Goal: Information Seeking & Learning: Learn about a topic

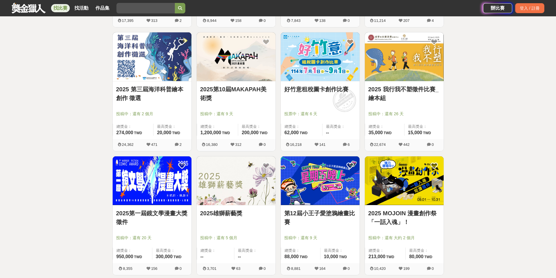
scroll to position [408, 0]
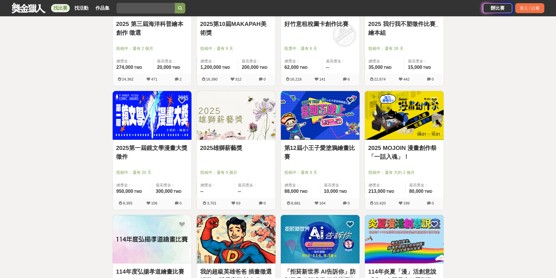
click at [317, 120] on img at bounding box center [320, 115] width 79 height 49
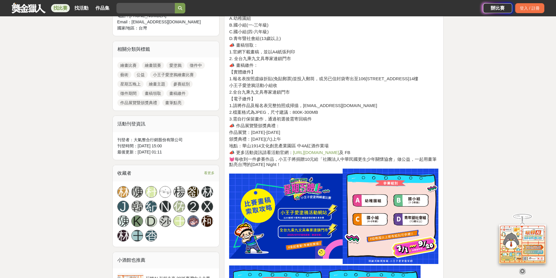
scroll to position [350, 0]
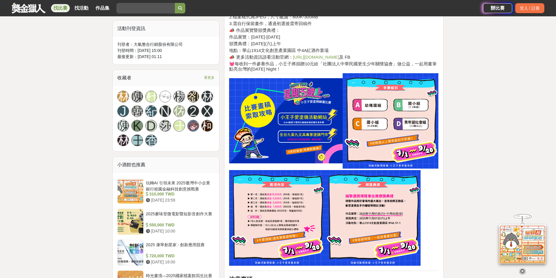
click at [319, 56] on link "https://lihi.cc/mWL13" at bounding box center [316, 57] width 46 height 5
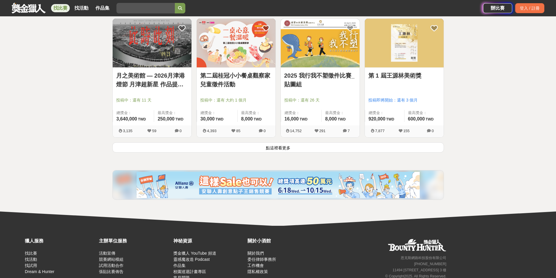
scroll to position [729, 0]
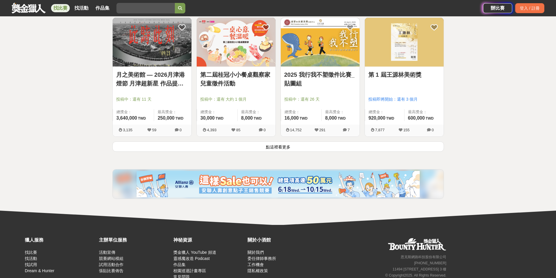
click at [330, 145] on button "點這裡看更多" at bounding box center [277, 146] width 331 height 10
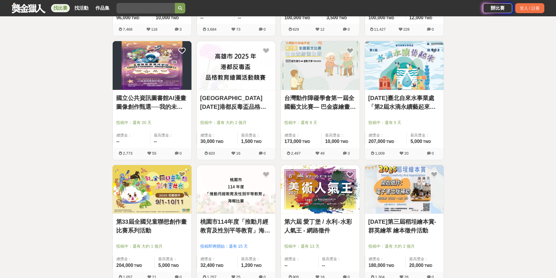
scroll to position [1138, 0]
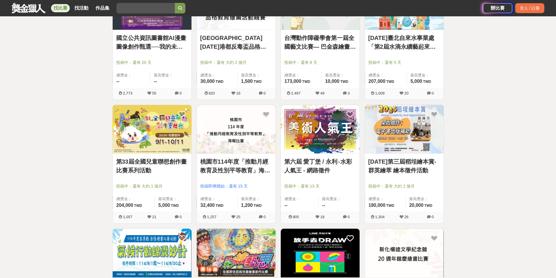
click at [165, 141] on img at bounding box center [152, 129] width 79 height 49
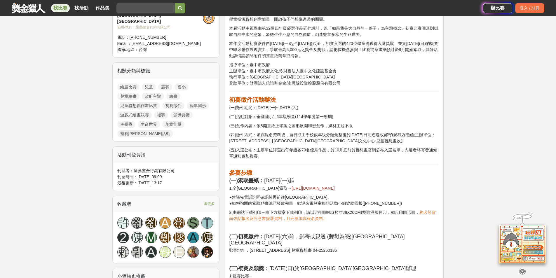
scroll to position [233, 0]
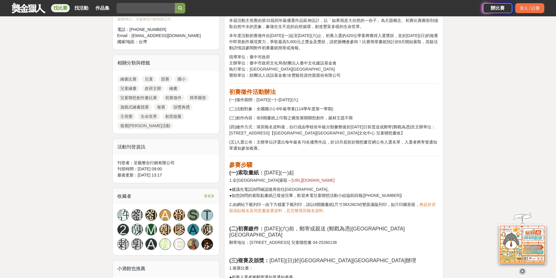
click at [301, 178] on span "https://reurl.cc/Y3m3eL" at bounding box center [312, 180] width 43 height 5
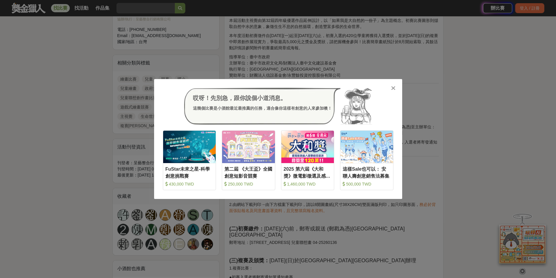
click at [394, 87] on icon at bounding box center [393, 88] width 4 height 6
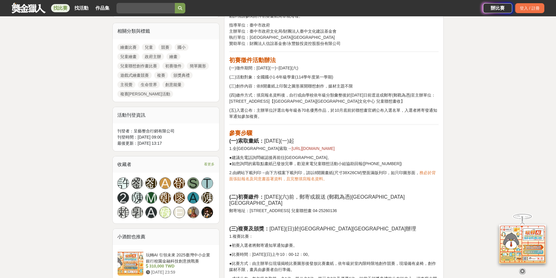
scroll to position [350, 0]
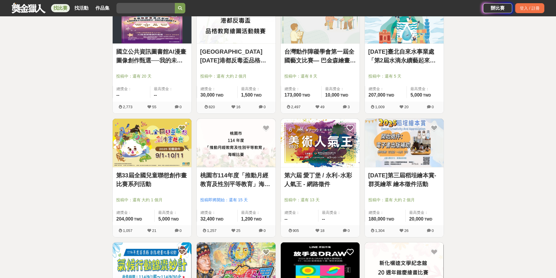
scroll to position [1138, 0]
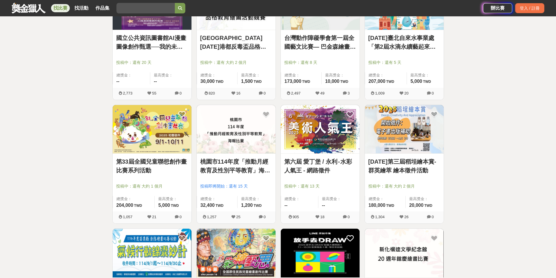
click at [340, 142] on img at bounding box center [320, 129] width 79 height 49
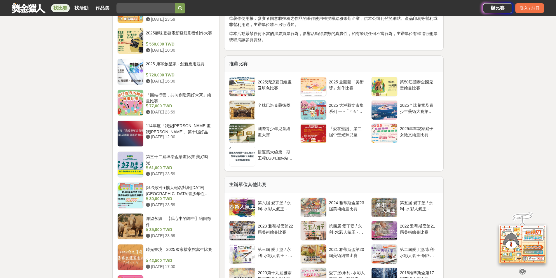
scroll to position [642, 0]
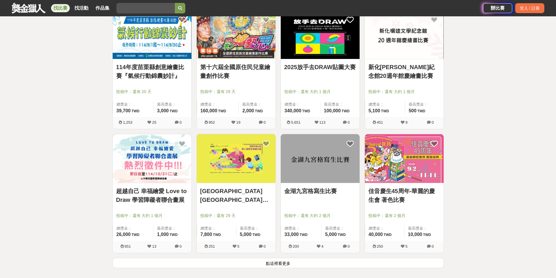
scroll to position [1371, 0]
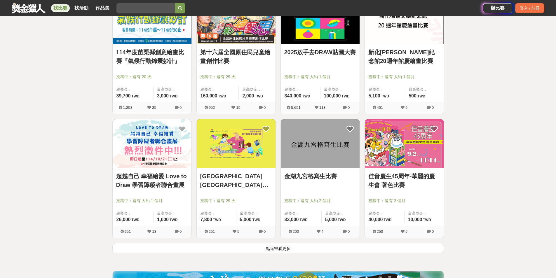
click at [249, 157] on img at bounding box center [236, 143] width 79 height 49
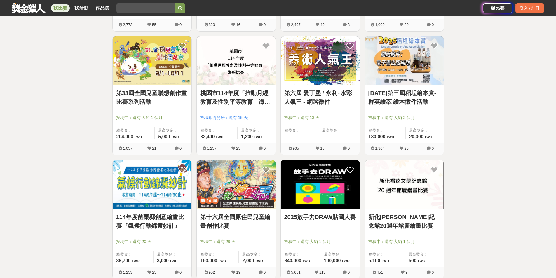
scroll to position [1371, 0]
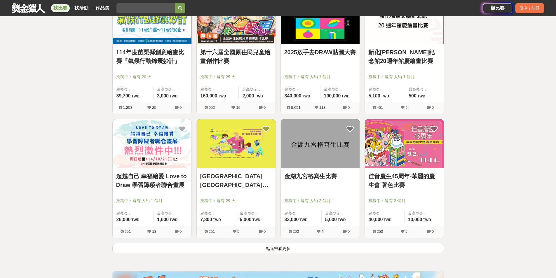
click at [307, 247] on button "點這裡看更多" at bounding box center [277, 248] width 331 height 10
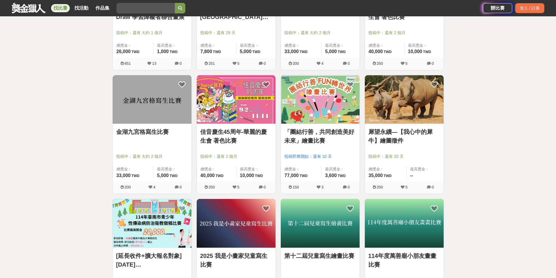
scroll to position [1604, 0]
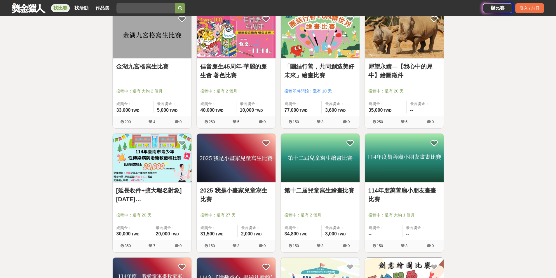
click at [423, 76] on link "犀望永續—【我心中的犀牛】繪圖徵件" at bounding box center [404, 71] width 72 height 18
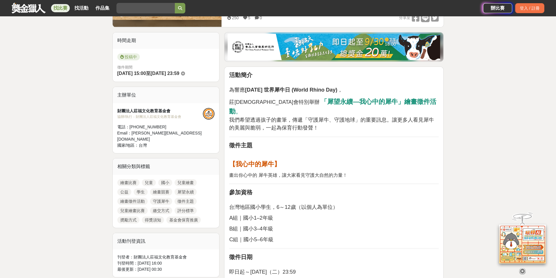
scroll to position [146, 0]
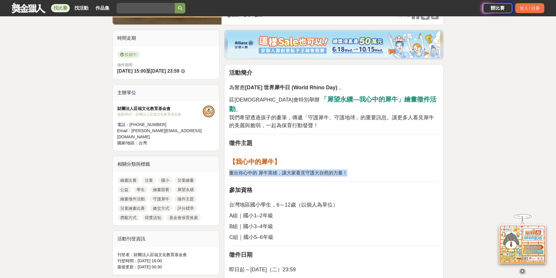
drag, startPoint x: 231, startPoint y: 163, endPoint x: 345, endPoint y: 161, distance: 114.7
click at [345, 170] on span "畫出你心中的 犀牛英雄，讓大家看見守護大自然的力量！" at bounding box center [288, 172] width 118 height 5
copy span "畫出你心中的 犀牛英雄，讓大家看見守護大自然的力量！"
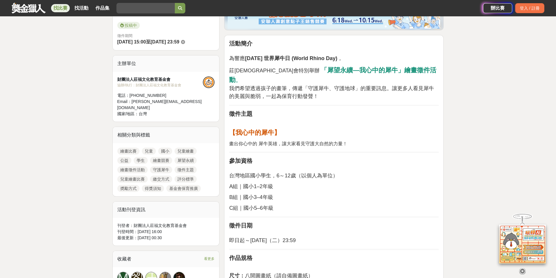
click at [349, 183] on p "A組｜國小1–2年級" at bounding box center [333, 187] width 209 height 8
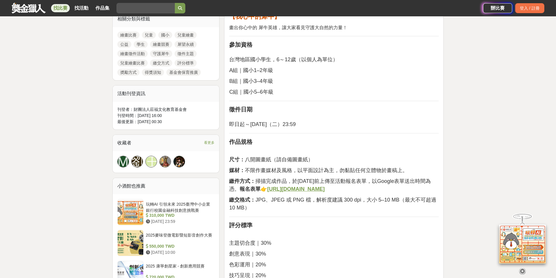
scroll to position [292, 0]
click at [323, 186] on u "https://reurl.cc/89YQ6b" at bounding box center [295, 189] width 57 height 6
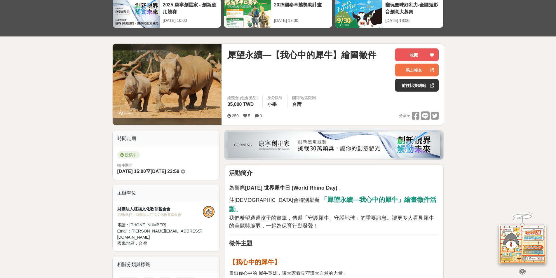
scroll to position [0, 0]
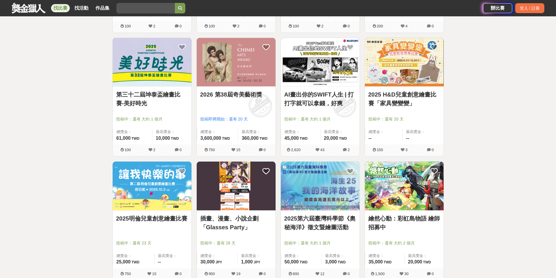
scroll to position [2013, 0]
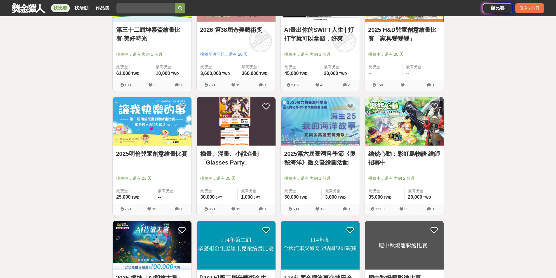
click at [333, 158] on link "2025第六屆臺灣科學節《奧秘海洋》徵文暨繪圖活動" at bounding box center [320, 158] width 72 height 18
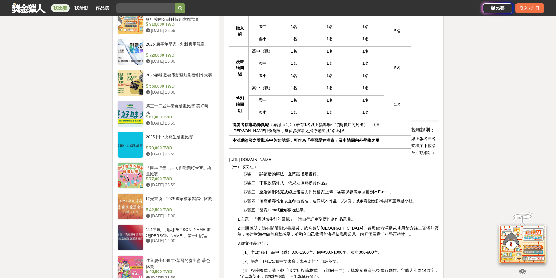
scroll to position [496, 0]
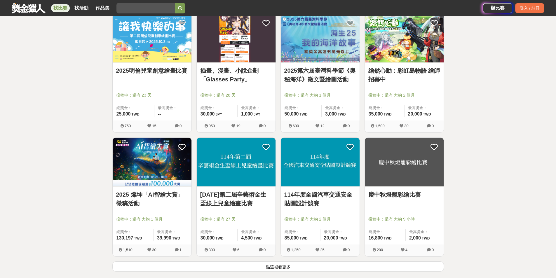
scroll to position [2188, 0]
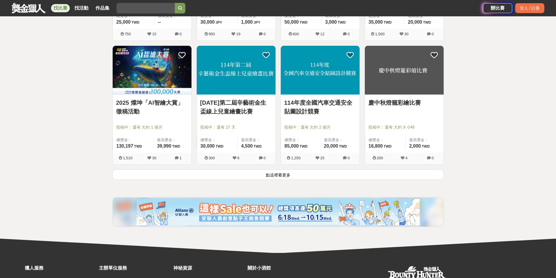
click at [362, 170] on button "點這裡看更多" at bounding box center [277, 174] width 331 height 10
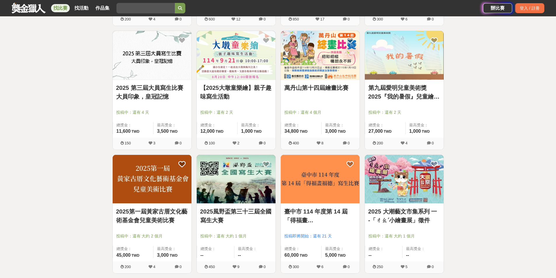
scroll to position [2509, 0]
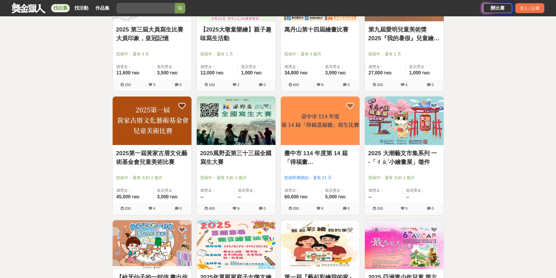
click at [160, 161] on link "2025第一屆黃家古厝文化藝術基金會兒童美術比賽" at bounding box center [152, 158] width 72 height 18
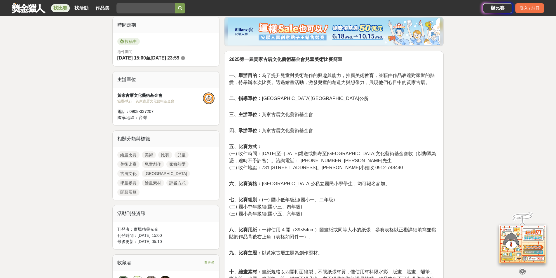
scroll to position [146, 0]
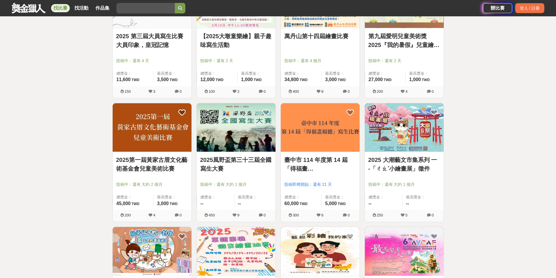
scroll to position [2509, 0]
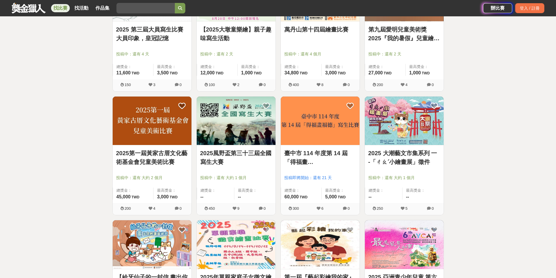
click at [324, 141] on img at bounding box center [320, 121] width 79 height 49
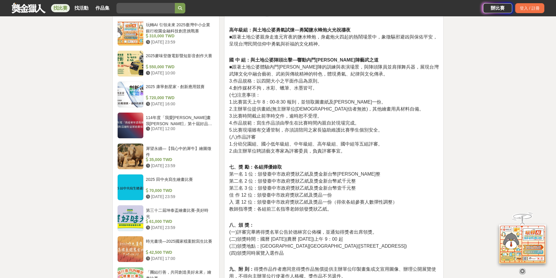
scroll to position [525, 0]
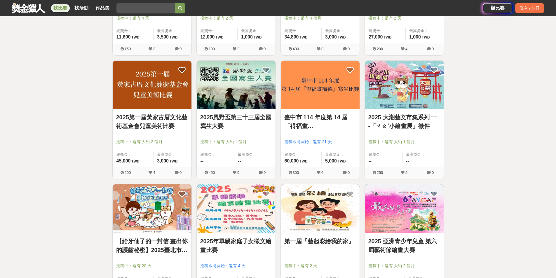
scroll to position [2625, 0]
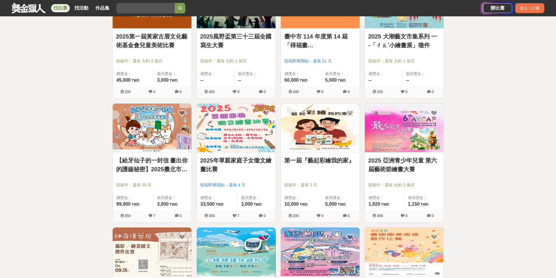
click at [329, 159] on link "第一屆『藝起彩繪我的家』" at bounding box center [320, 160] width 72 height 9
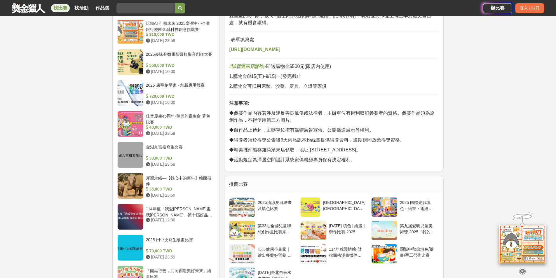
scroll to position [467, 0]
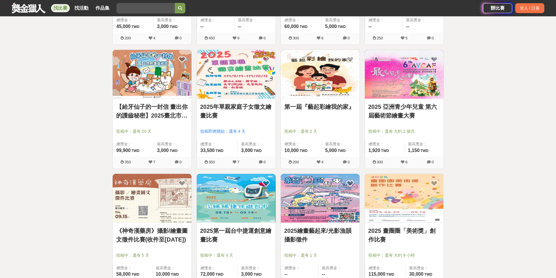
scroll to position [2742, 0]
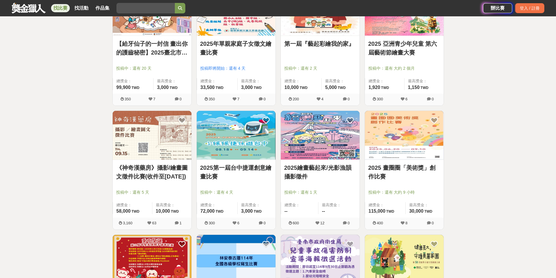
click at [407, 172] on link "2025 畫圈圈「美術獎」創作比賽" at bounding box center [404, 172] width 72 height 18
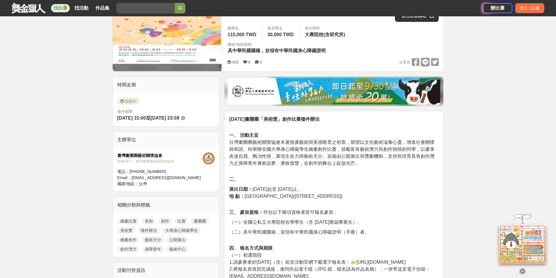
scroll to position [117, 0]
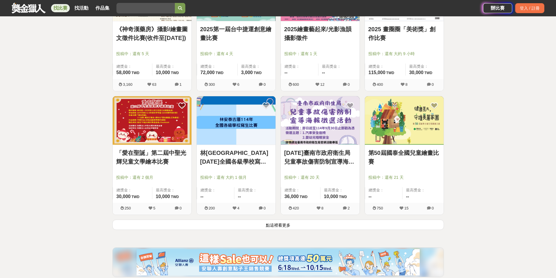
scroll to position [2888, 0]
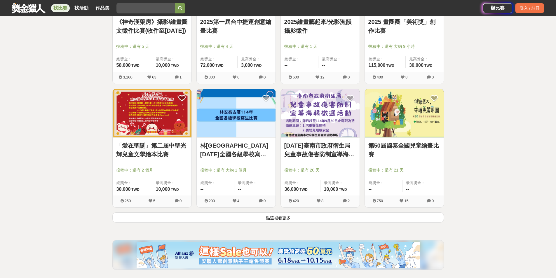
click at [389, 147] on link "第50屆國泰全國兒童繪畫比賽" at bounding box center [404, 150] width 72 height 18
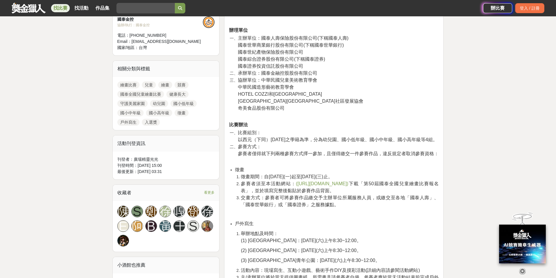
scroll to position [233, 0]
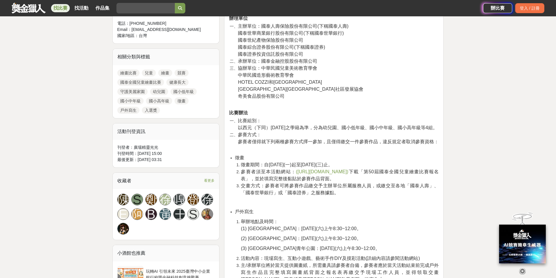
click at [348, 174] on span "(https://www.cathaypublic.com.tw/cathayart/painting50/)" at bounding box center [322, 171] width 53 height 5
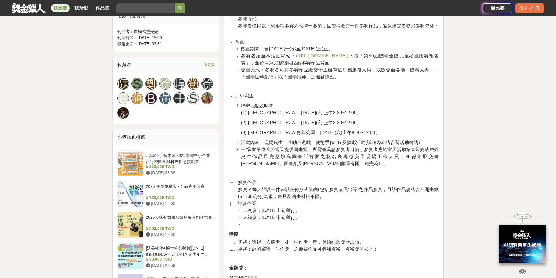
scroll to position [350, 0]
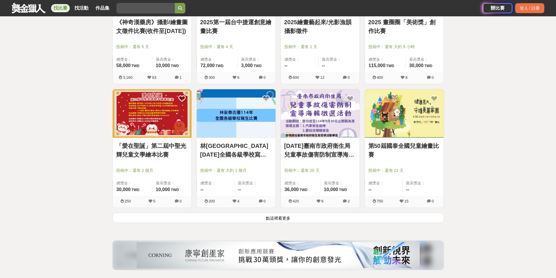
scroll to position [2888, 0]
click at [354, 216] on button "點這裡看更多" at bounding box center [277, 217] width 331 height 10
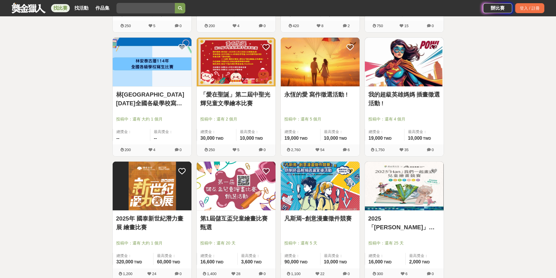
scroll to position [3150, 0]
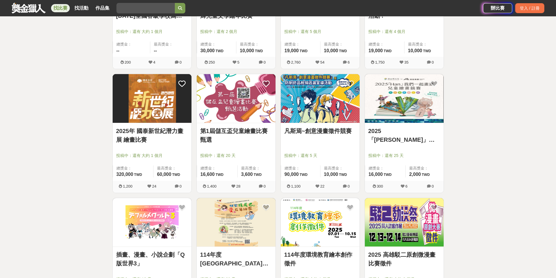
click at [411, 132] on link "2025「Han」我們一起畫畫" at bounding box center [404, 136] width 72 height 18
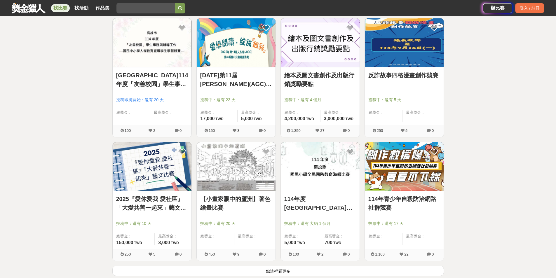
scroll to position [3676, 0]
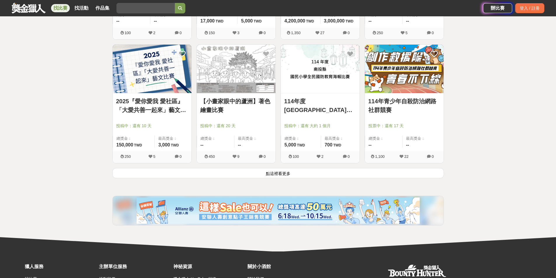
click at [363, 176] on button "點這裡看更多" at bounding box center [277, 173] width 331 height 10
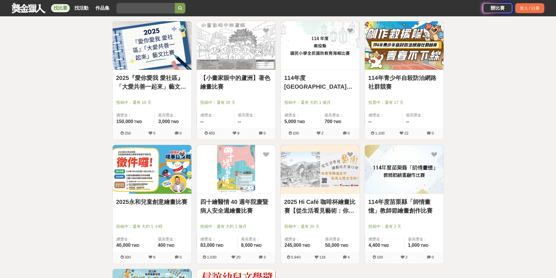
scroll to position [3734, 0]
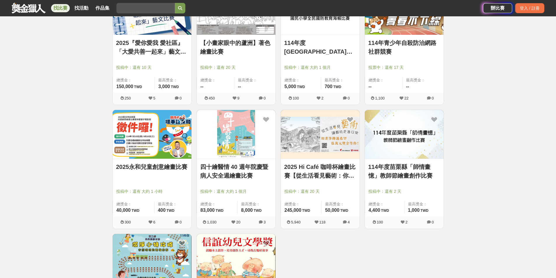
click at [333, 171] on link "2025 Hi Café 咖啡杯繪畫比賽【從生活看見藝術：你的早晨日記】" at bounding box center [320, 171] width 72 height 18
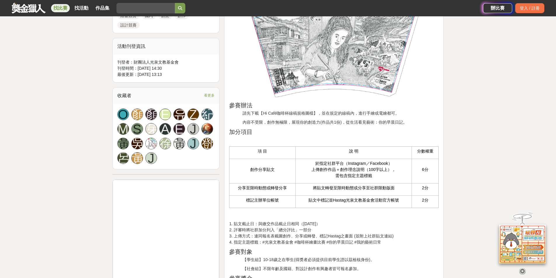
scroll to position [321, 0]
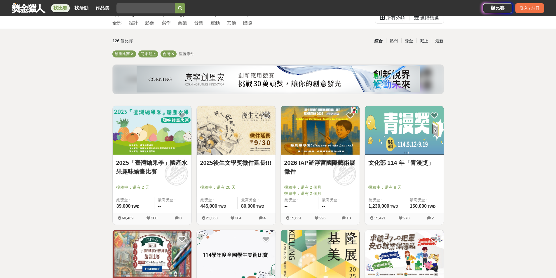
scroll to position [58, 0]
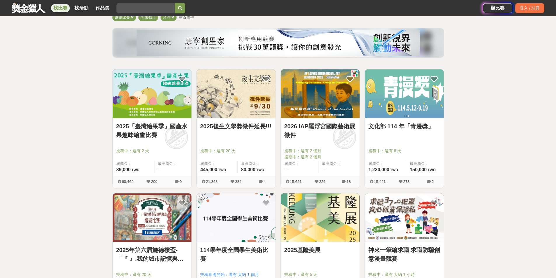
drag, startPoint x: 498, startPoint y: 93, endPoint x: 500, endPoint y: 103, distance: 10.0
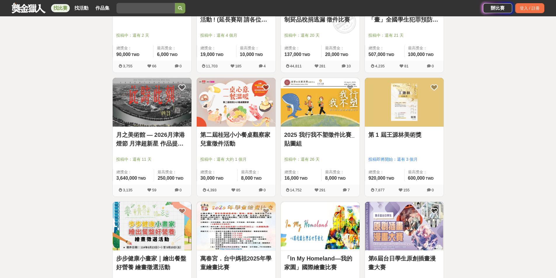
scroll to position [729, 0]
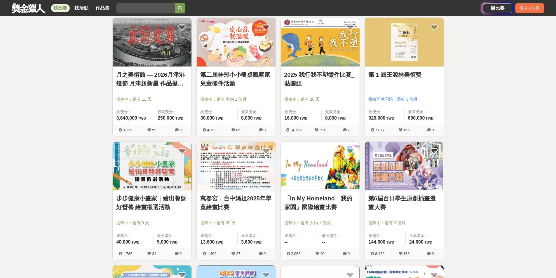
click at [333, 197] on link "「In My Homeland—我的家園」國際繪畫比賽" at bounding box center [320, 203] width 72 height 18
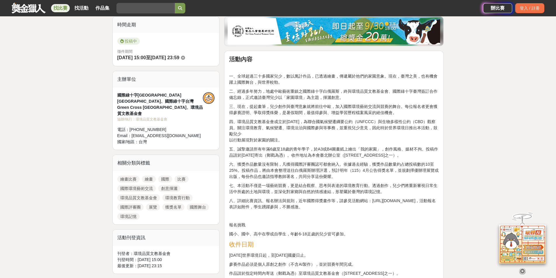
scroll to position [146, 0]
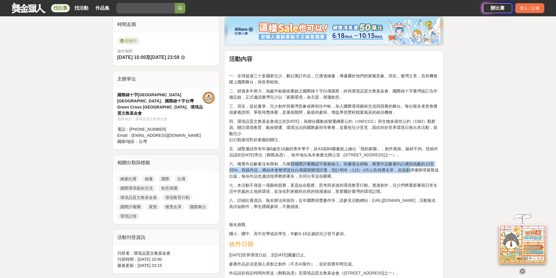
drag, startPoint x: 290, startPoint y: 169, endPoint x: 409, endPoint y: 174, distance: 119.1
click at [409, 174] on p "六、獲獎作品數量沒有限制，凡獲得國際評審團認可都會納入。依據過去經驗，獲獎作品數量約占總投稿數的10至 25%。投稿作品，將由本會整理送往白俄羅斯辦理評選，預…" at bounding box center [333, 170] width 209 height 18
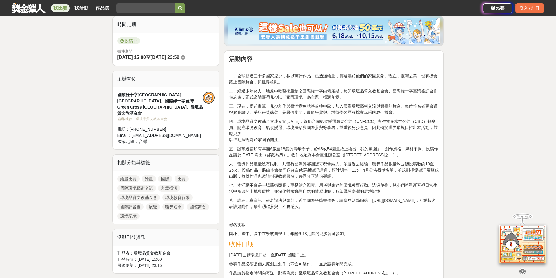
click at [343, 219] on p at bounding box center [333, 216] width 209 height 6
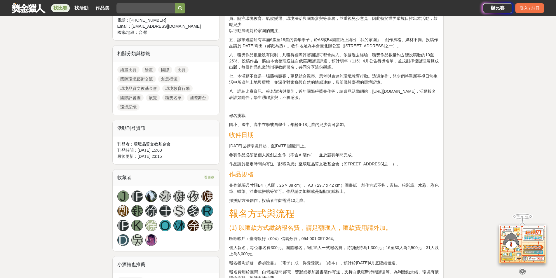
scroll to position [292, 0]
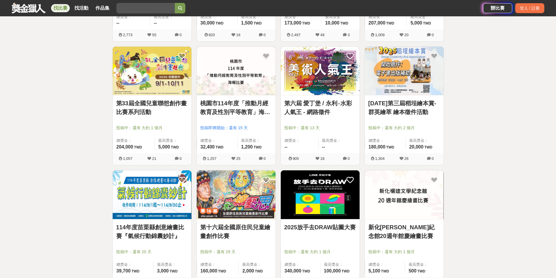
scroll to position [1284, 0]
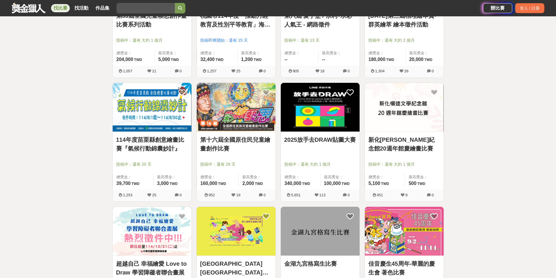
click at [317, 106] on img at bounding box center [320, 107] width 79 height 49
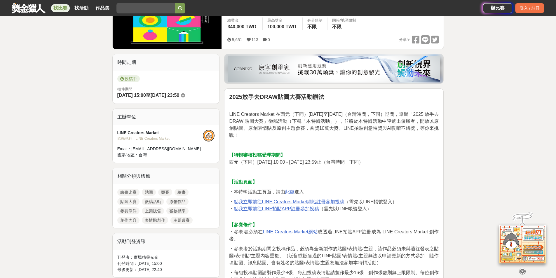
scroll to position [117, 0]
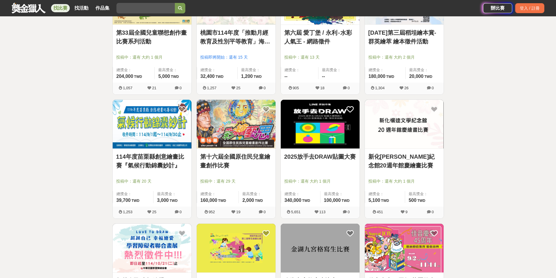
scroll to position [1284, 0]
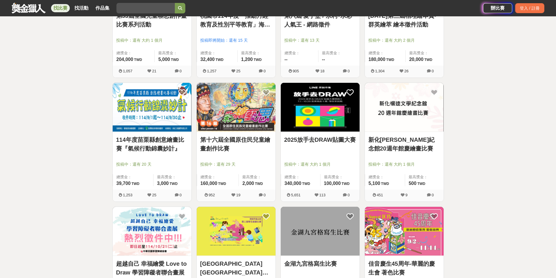
click at [242, 113] on img at bounding box center [236, 107] width 79 height 49
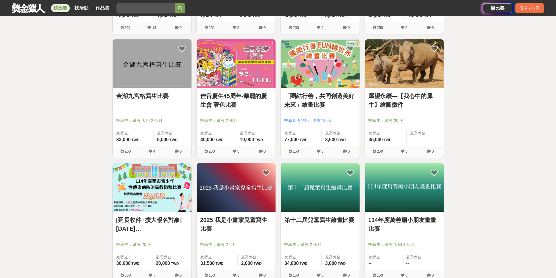
scroll to position [1634, 0]
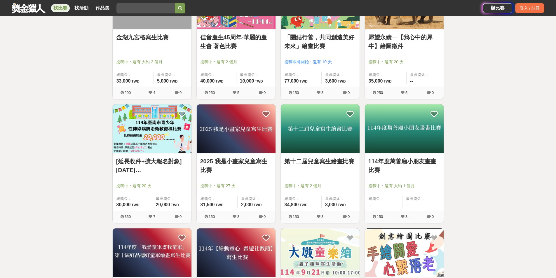
click at [245, 159] on link "2025 我是小畫家兒童寫生比賽" at bounding box center [236, 166] width 72 height 18
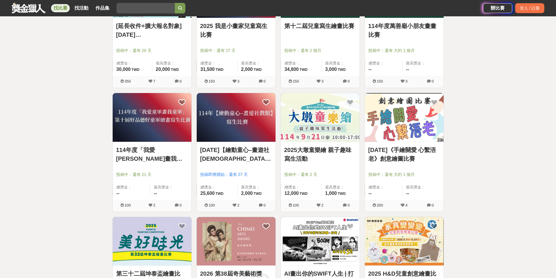
scroll to position [1809, 0]
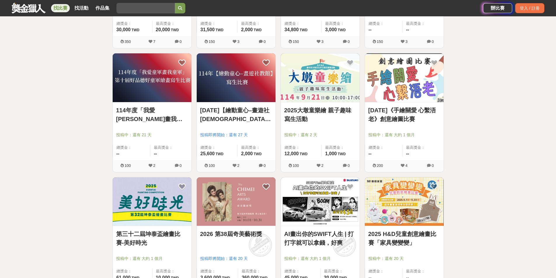
click at [426, 110] on link "2025年《手繪關愛 心繫浯老》創意繪圖比賽" at bounding box center [404, 115] width 72 height 18
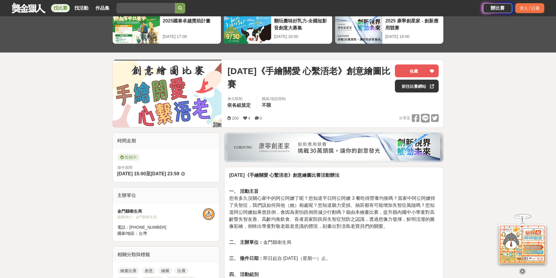
scroll to position [88, 0]
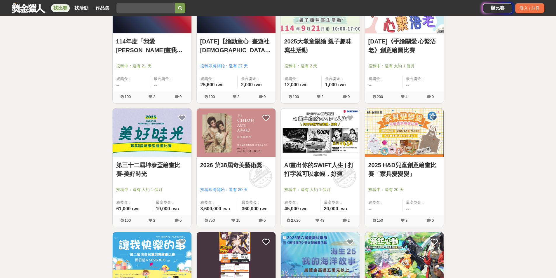
scroll to position [1896, 0]
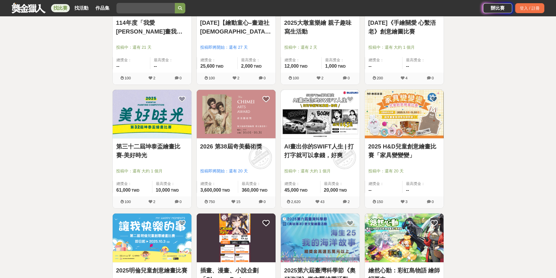
click at [145, 146] on link "第三十二屆坤泰盃繪畫比賽-美好時光" at bounding box center [152, 151] width 72 height 18
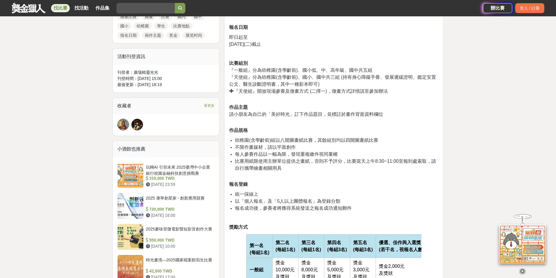
scroll to position [292, 0]
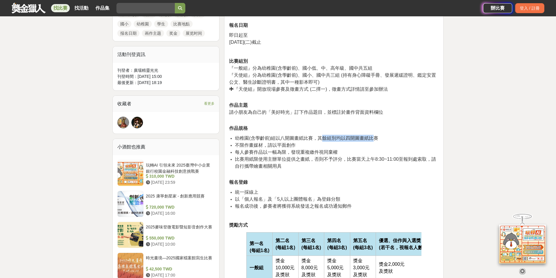
drag, startPoint x: 321, startPoint y: 138, endPoint x: 372, endPoint y: 137, distance: 51.0
click at [372, 137] on span "幼稚園(含學齡前)組以八開圖畫紙比賽，其餘組別均以四開圖畫紙比賽" at bounding box center [306, 138] width 143 height 5
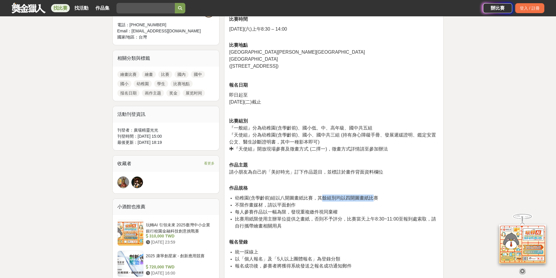
scroll to position [146, 0]
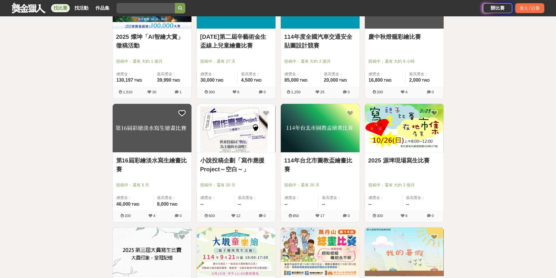
scroll to position [2304, 0]
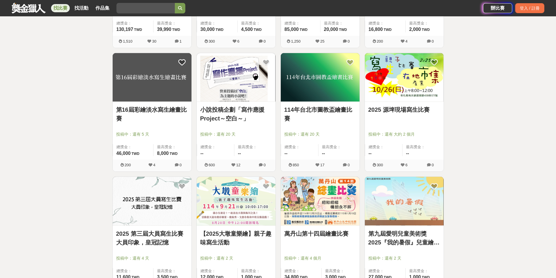
click at [405, 110] on link "2025 源埤現場寫生比賽" at bounding box center [404, 109] width 72 height 9
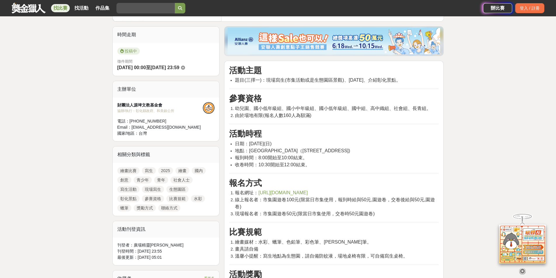
scroll to position [146, 0]
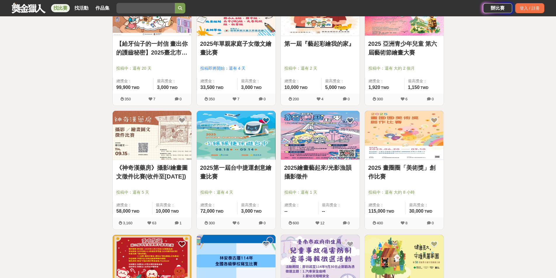
scroll to position [2771, 0]
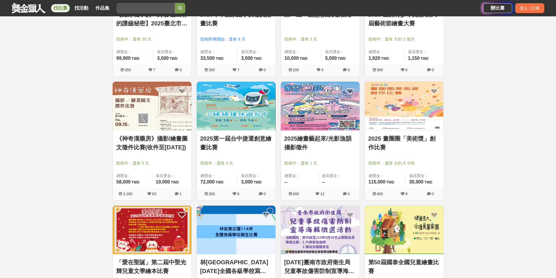
click at [154, 145] on link "《神奇漢藥房》攝影/繪畫圖文徵件比賽(收件至114年9月15日)" at bounding box center [152, 143] width 72 height 18
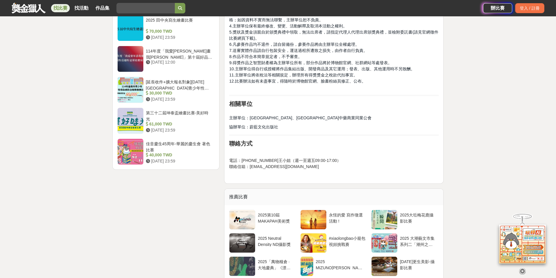
scroll to position [729, 0]
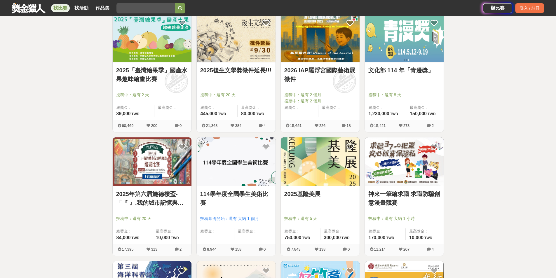
scroll to position [117, 0]
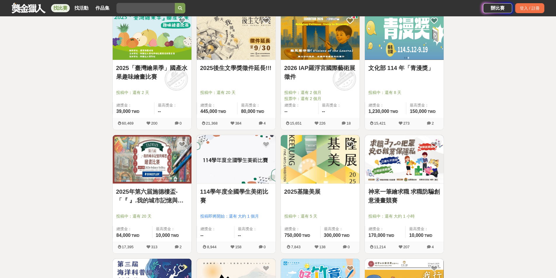
click at [328, 64] on link "2026 IAP羅浮宮國際藝術展徵件" at bounding box center [320, 73] width 72 height 18
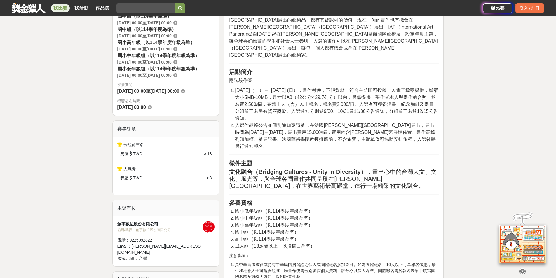
scroll to position [204, 0]
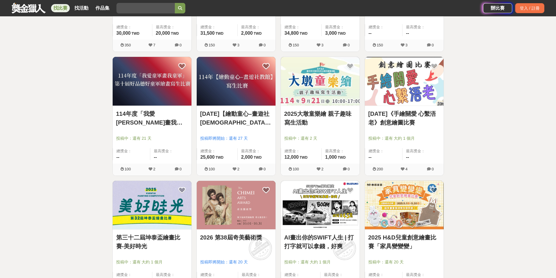
scroll to position [1838, 0]
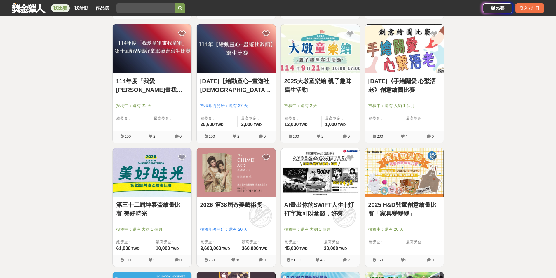
click at [171, 188] on img at bounding box center [152, 172] width 79 height 49
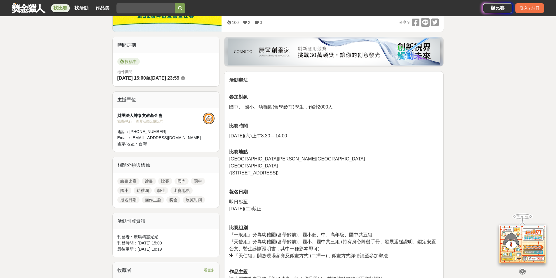
scroll to position [117, 0]
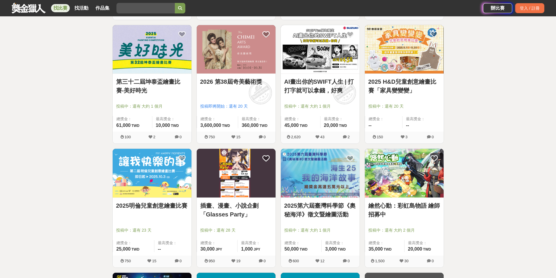
scroll to position [2013, 0]
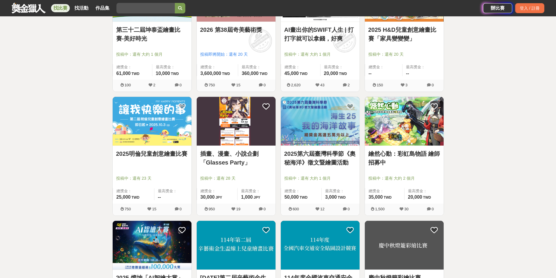
click at [154, 137] on img at bounding box center [152, 121] width 79 height 49
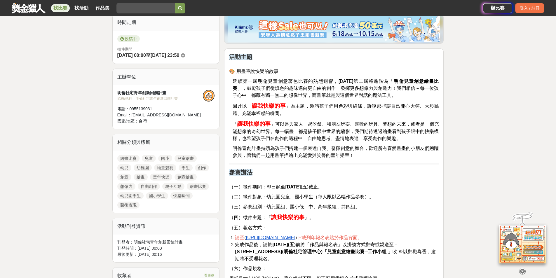
scroll to position [204, 0]
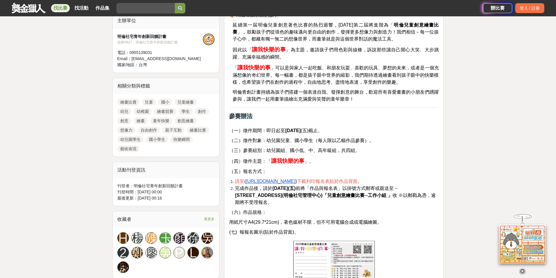
click at [267, 182] on u "https://pse.is/63l5xf" at bounding box center [270, 181] width 49 height 5
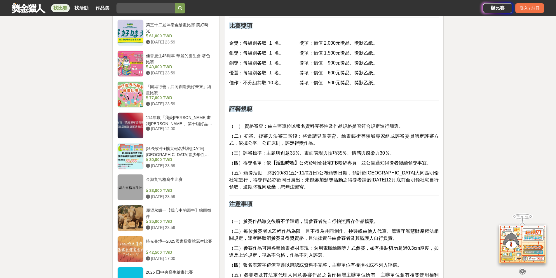
scroll to position [583, 0]
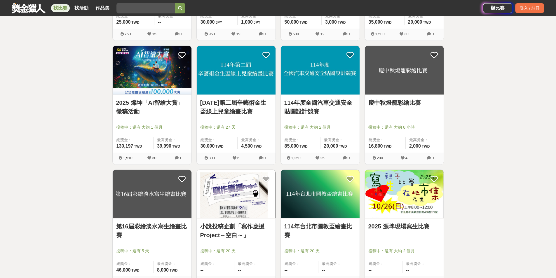
scroll to position [2275, 0]
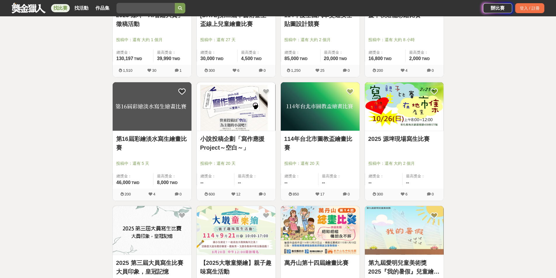
click at [168, 136] on link "第16屆彩繪淡水寫生繪畫比賽" at bounding box center [152, 143] width 72 height 18
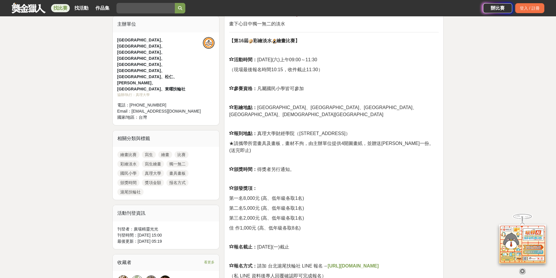
scroll to position [146, 0]
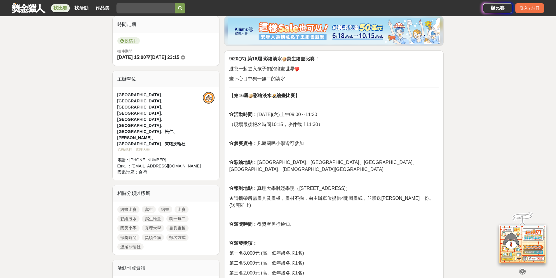
click at [406, 231] on p at bounding box center [333, 234] width 209 height 6
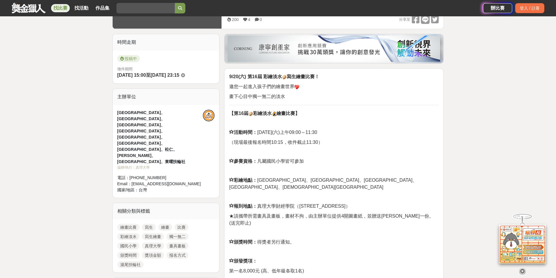
scroll to position [117, 0]
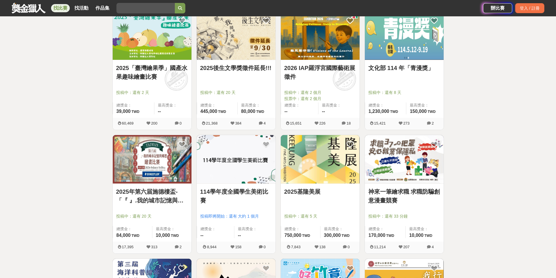
scroll to position [2275, 0]
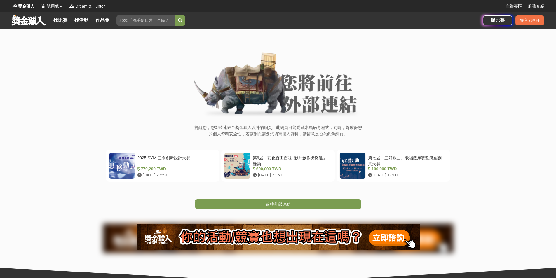
click at [285, 204] on span "前往外部連結" at bounding box center [278, 204] width 25 height 5
click at [289, 204] on span "前往外部連結" at bounding box center [278, 204] width 25 height 5
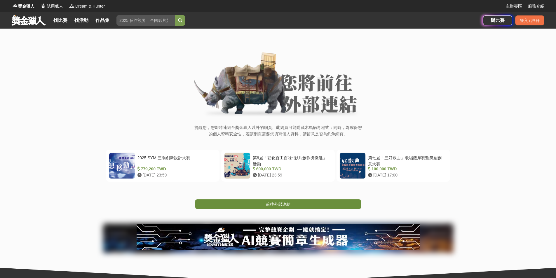
click at [319, 201] on link "前往外部連結" at bounding box center [278, 204] width 166 height 10
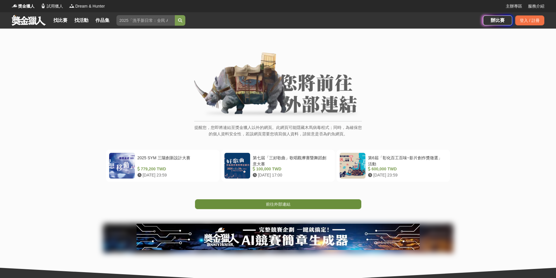
click at [292, 202] on link "前往外部連結" at bounding box center [278, 204] width 166 height 10
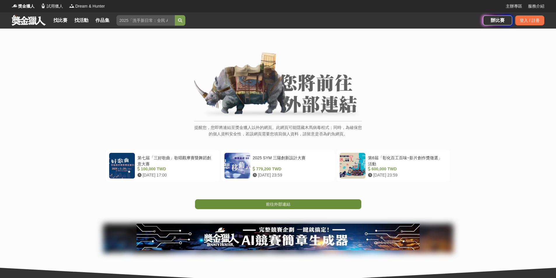
click at [306, 205] on link "前往外部連結" at bounding box center [278, 204] width 166 height 10
